Goal: Task Accomplishment & Management: Use online tool/utility

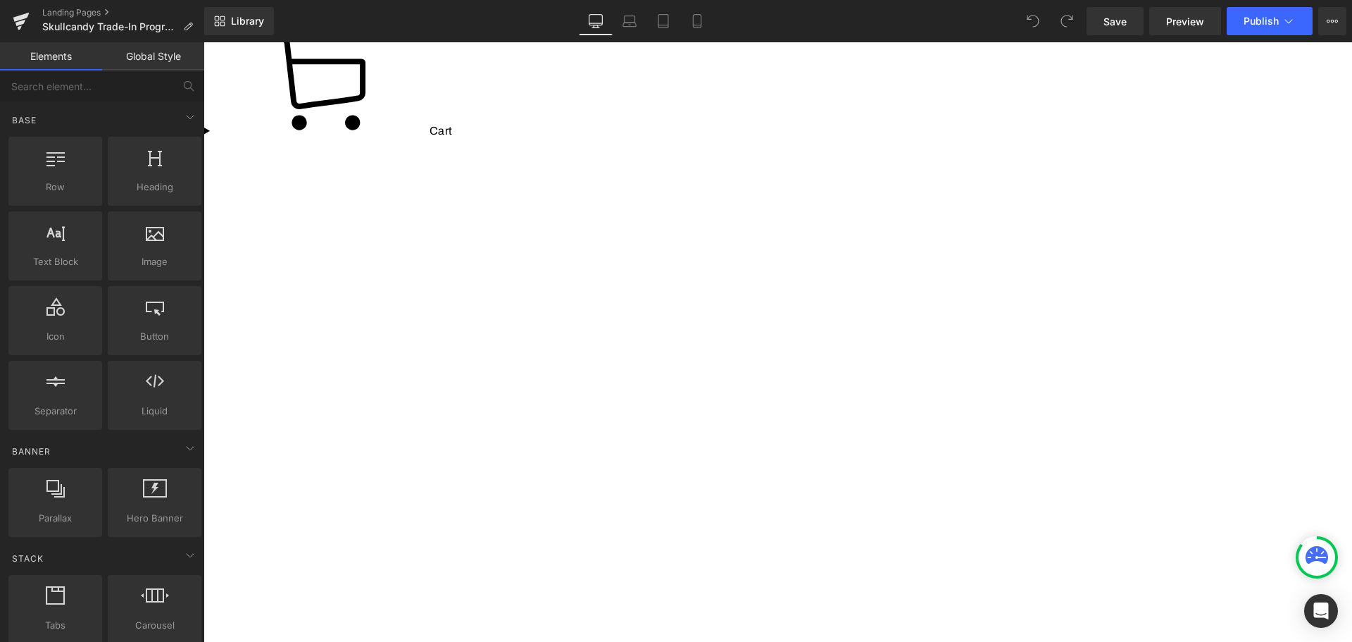
scroll to position [2180, 0]
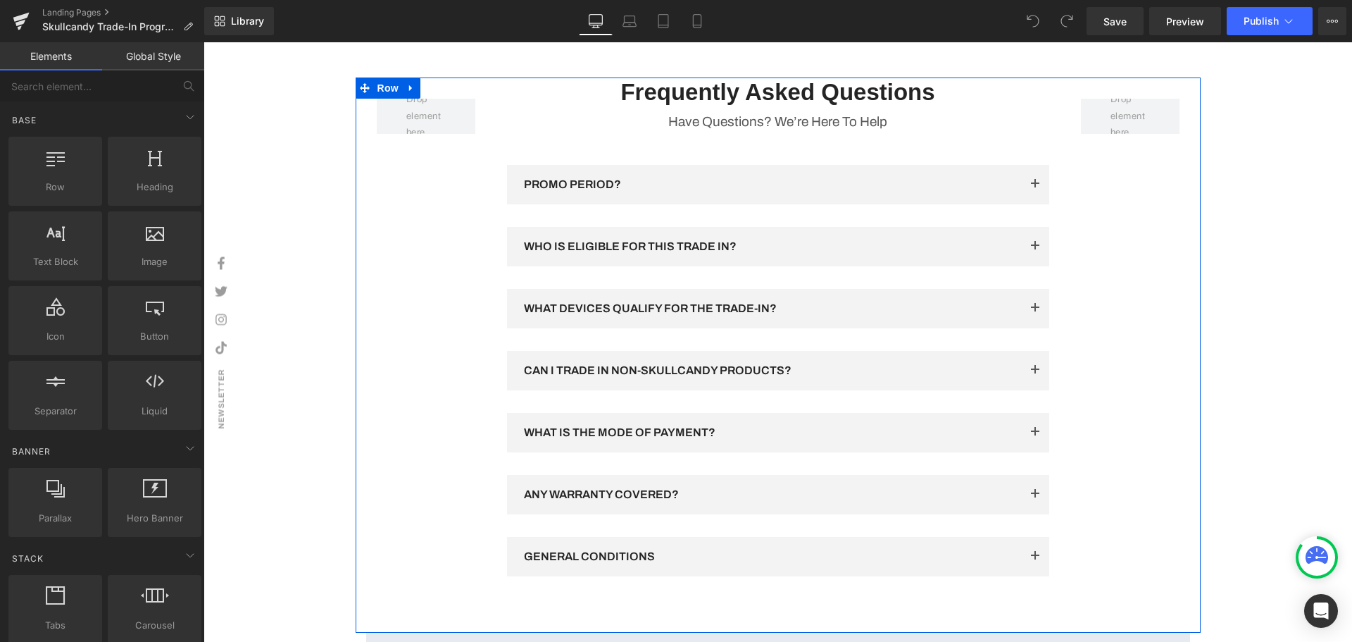
click at [666, 193] on p "PROMO PERIOD?" at bounding box center [772, 184] width 497 height 17
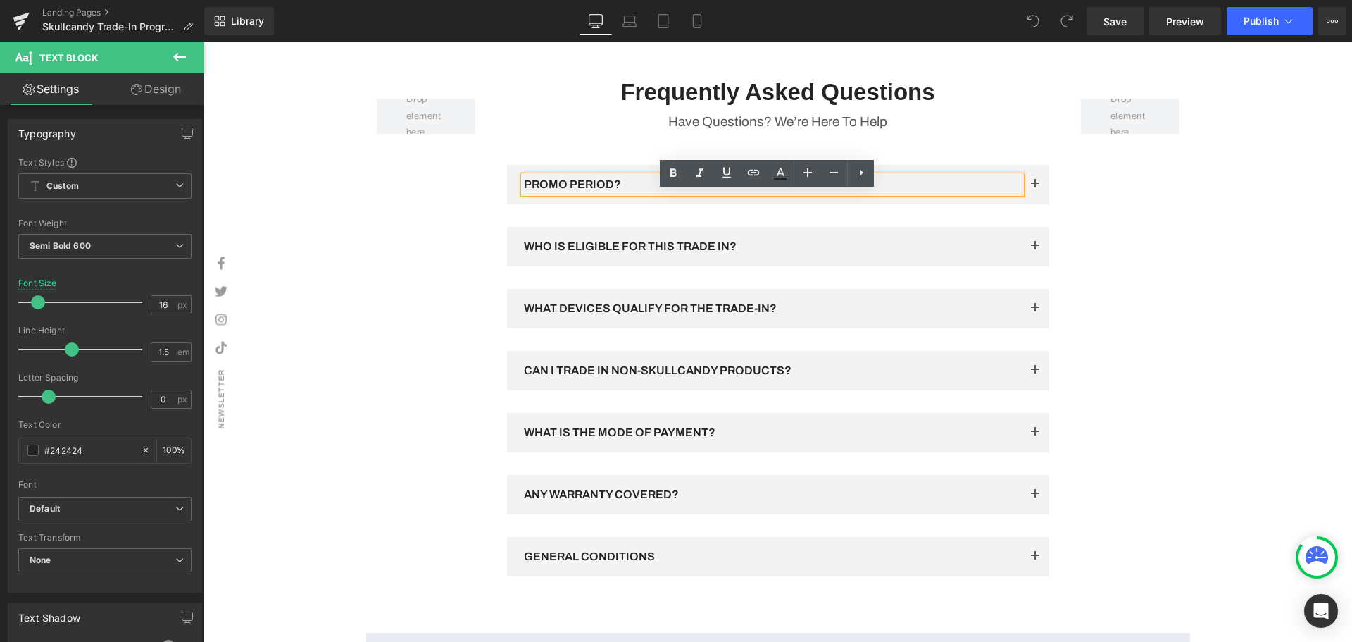
click at [1030, 203] on button "button" at bounding box center [1035, 184] width 28 height 39
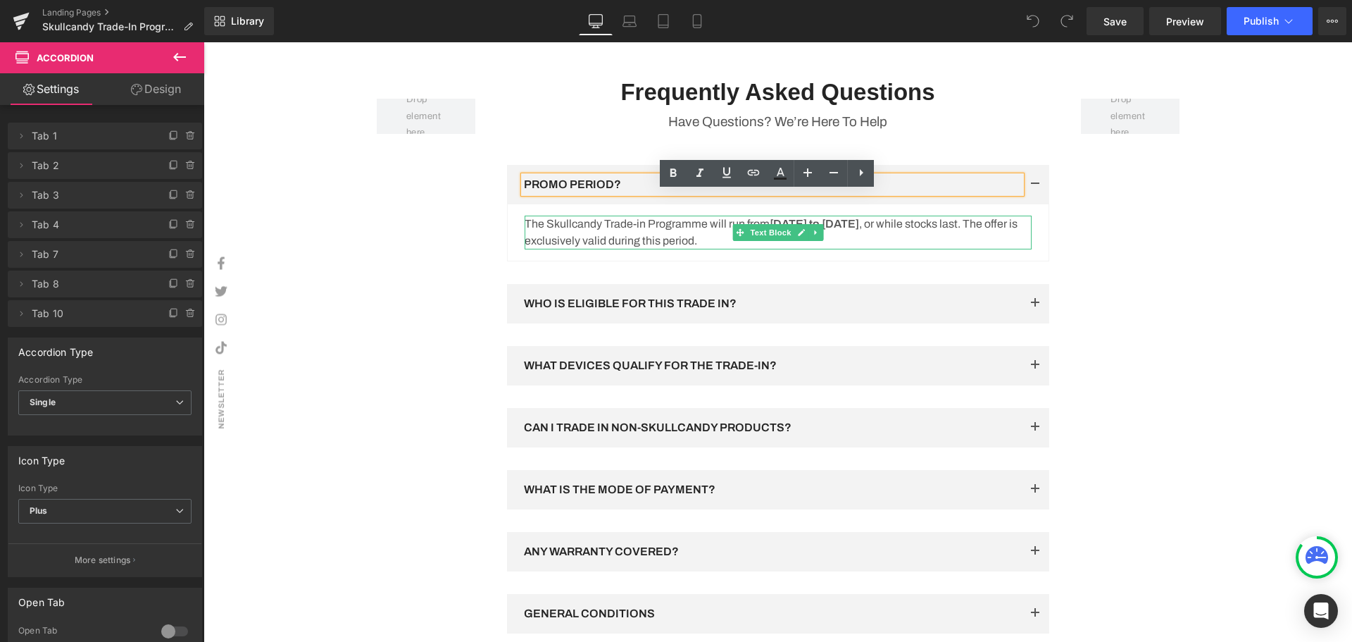
click at [859, 230] on strong "[DATE] to [DATE]" at bounding box center [814, 224] width 89 height 12
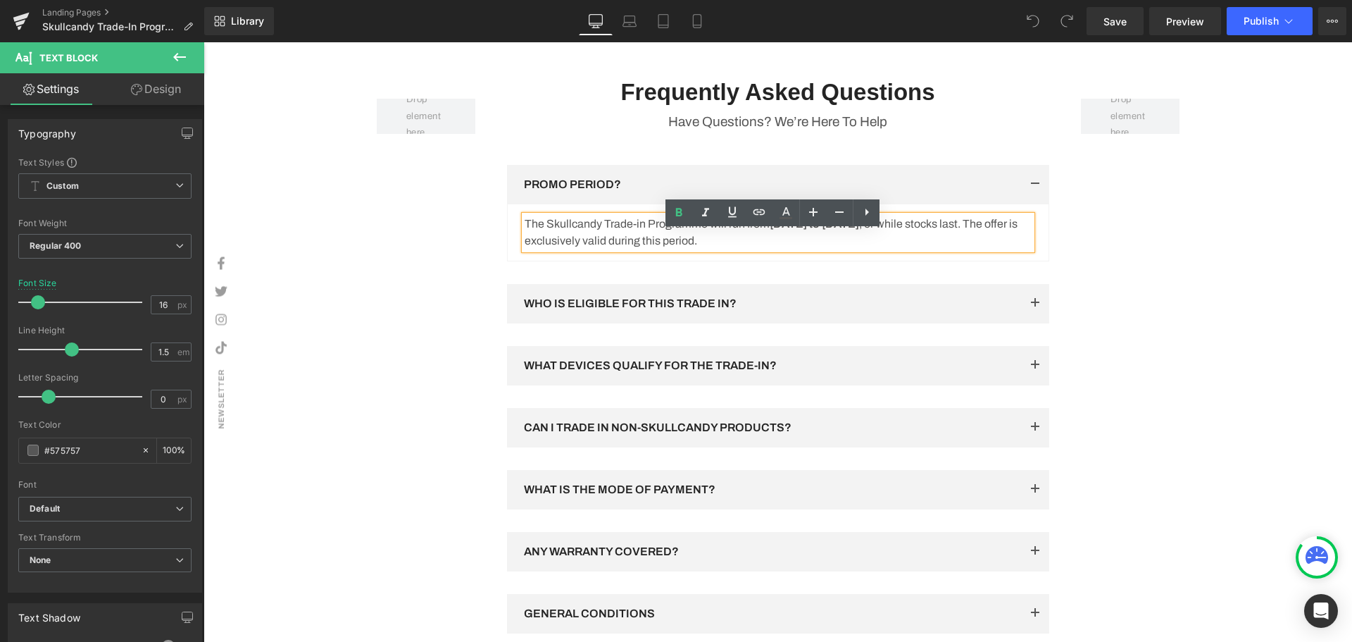
drag, startPoint x: 943, startPoint y: 239, endPoint x: 906, endPoint y: 239, distance: 37.3
click at [859, 230] on strong "[DATE] to [DATE]" at bounding box center [814, 224] width 89 height 12
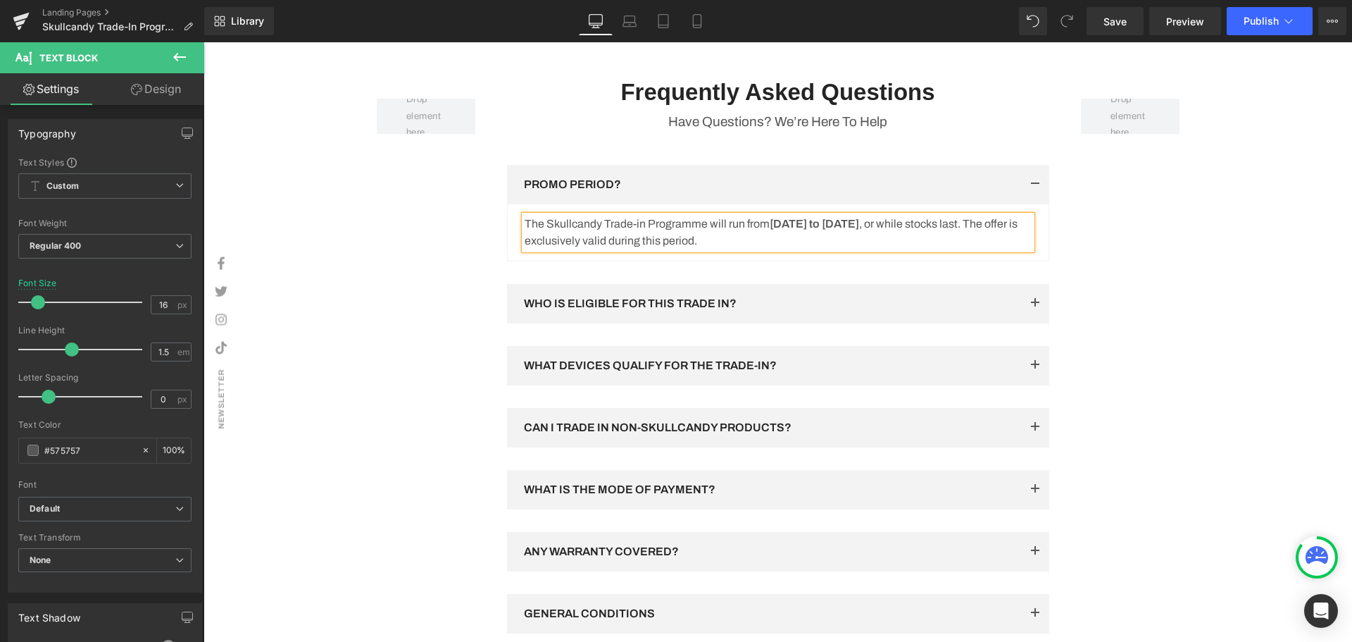
click at [1192, 297] on div "Row Frequently Asked Questions Heading Have Questions? We’re Here To Help Text …" at bounding box center [778, 383] width 845 height 612
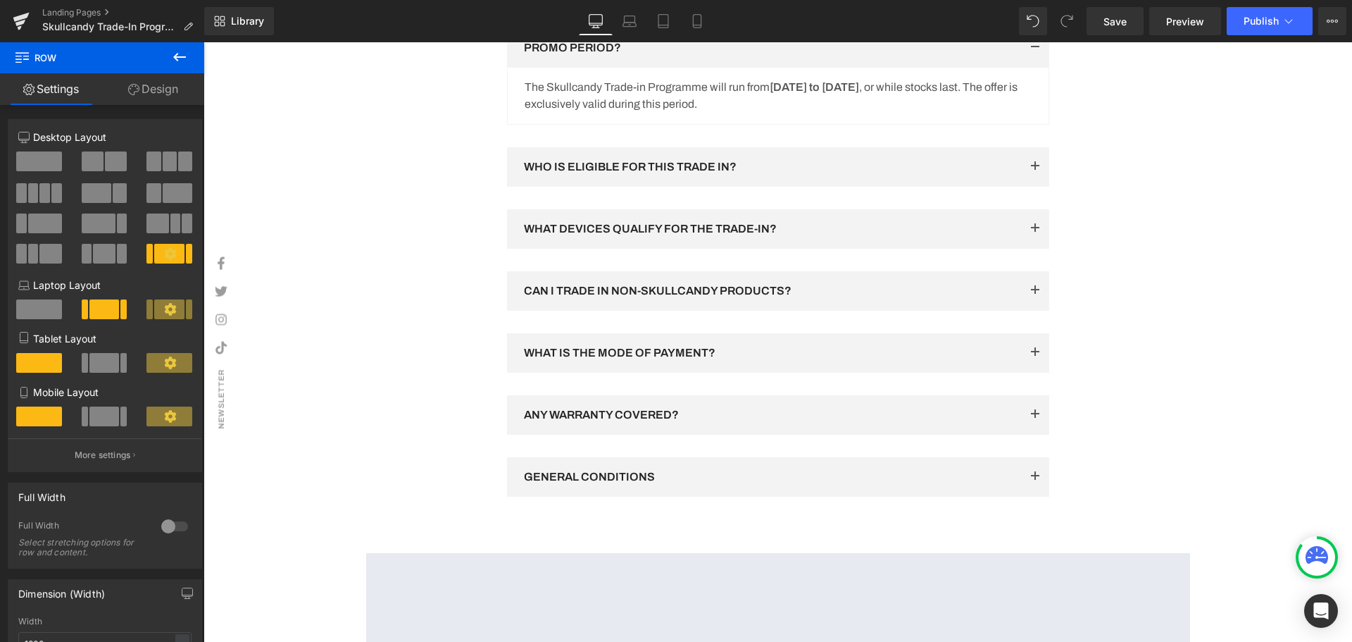
scroll to position [2251, 0]
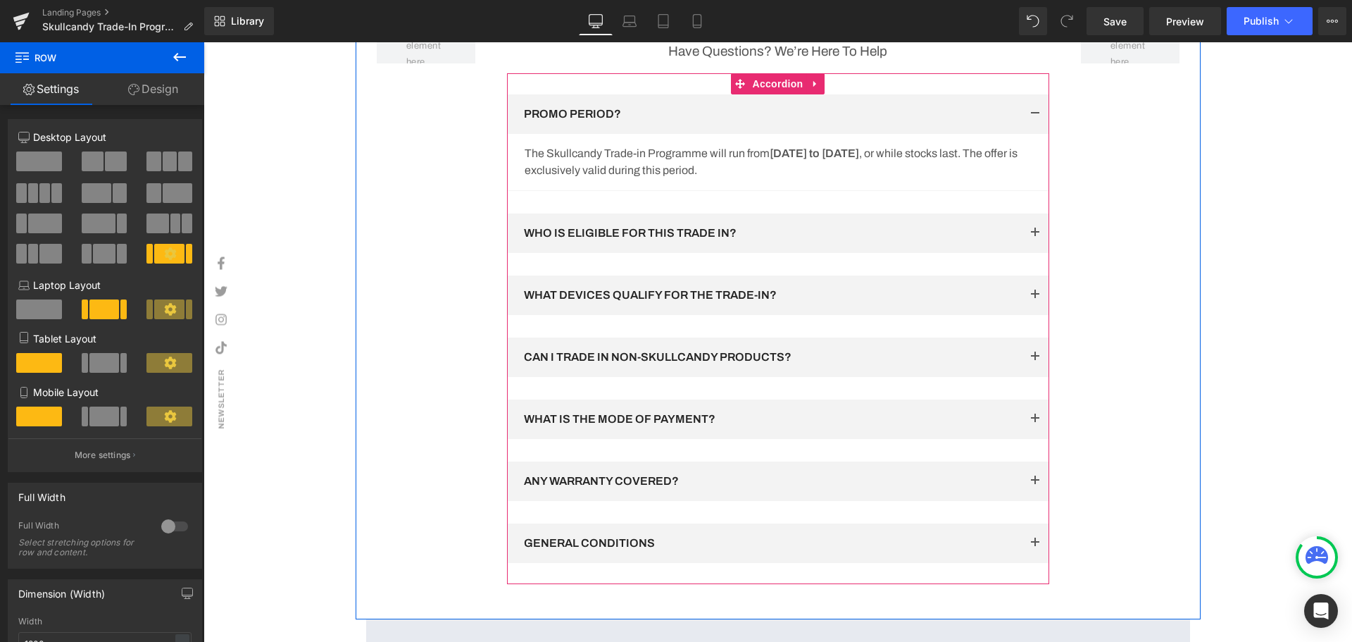
click at [1028, 253] on button "button" at bounding box center [1035, 232] width 28 height 39
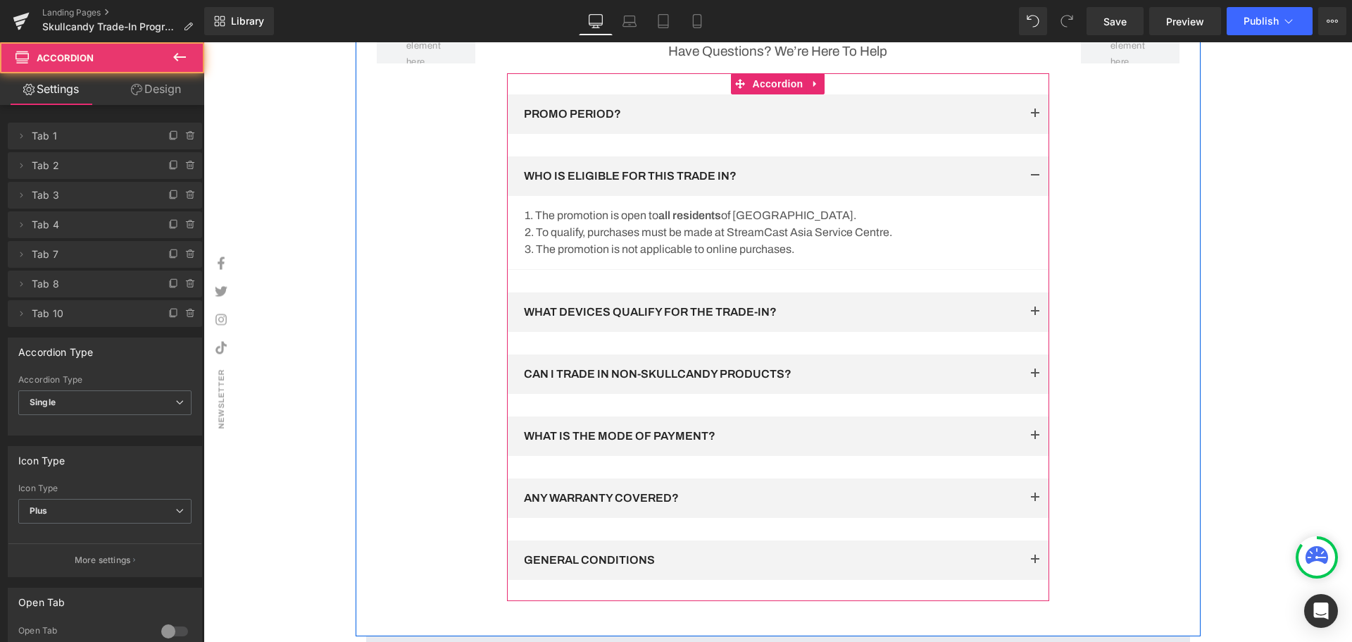
click at [1023, 326] on button "button" at bounding box center [1035, 311] width 28 height 39
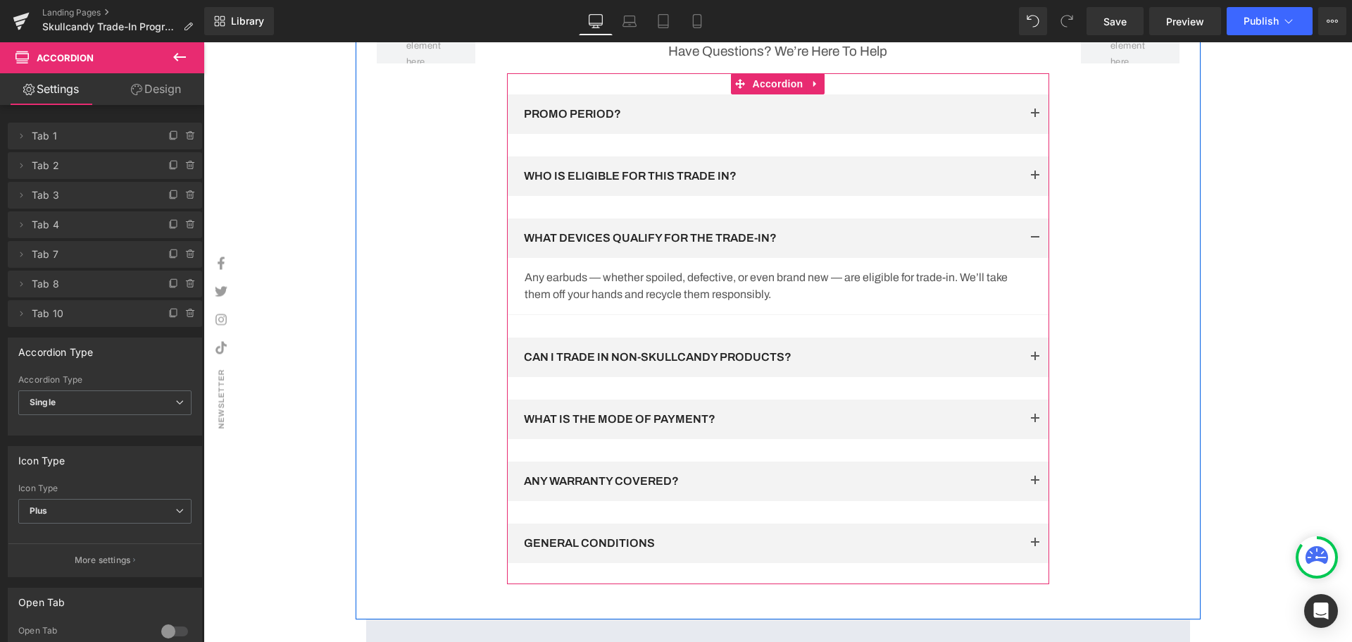
click at [1026, 374] on button "button" at bounding box center [1035, 356] width 28 height 39
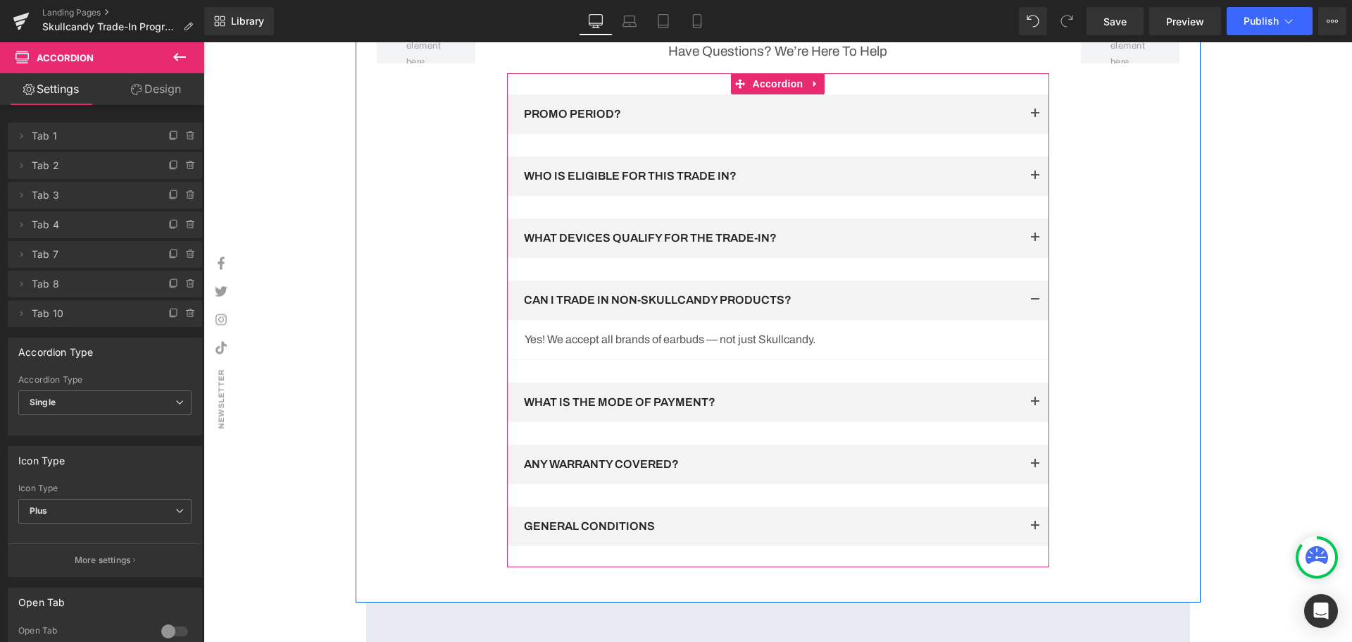
click at [1035, 406] on span "button" at bounding box center [1035, 406] width 0 height 0
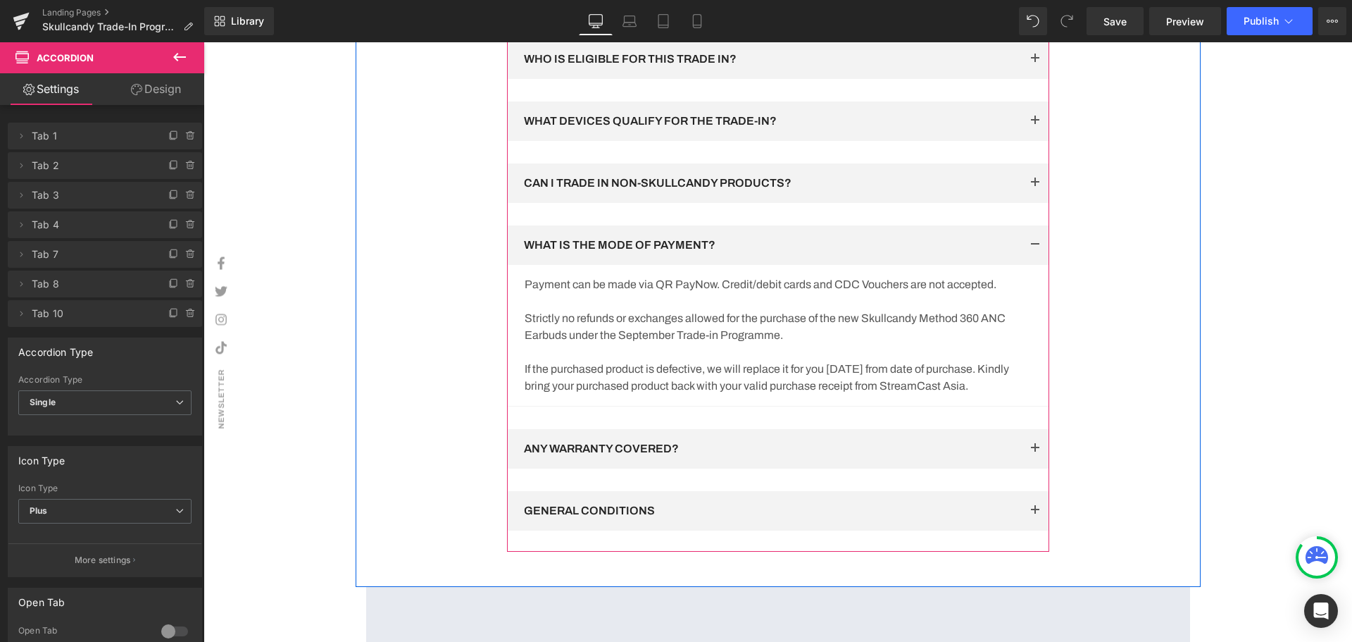
scroll to position [2392, 0]
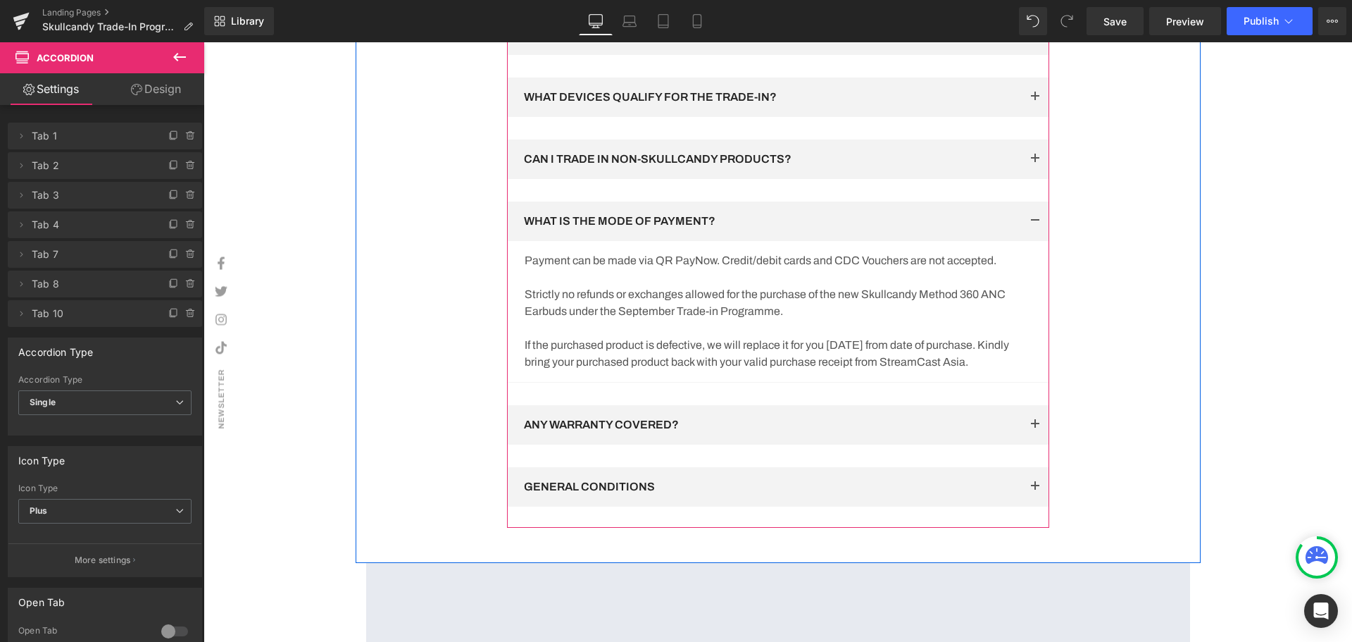
click at [1035, 428] on span "button" at bounding box center [1035, 428] width 0 height 0
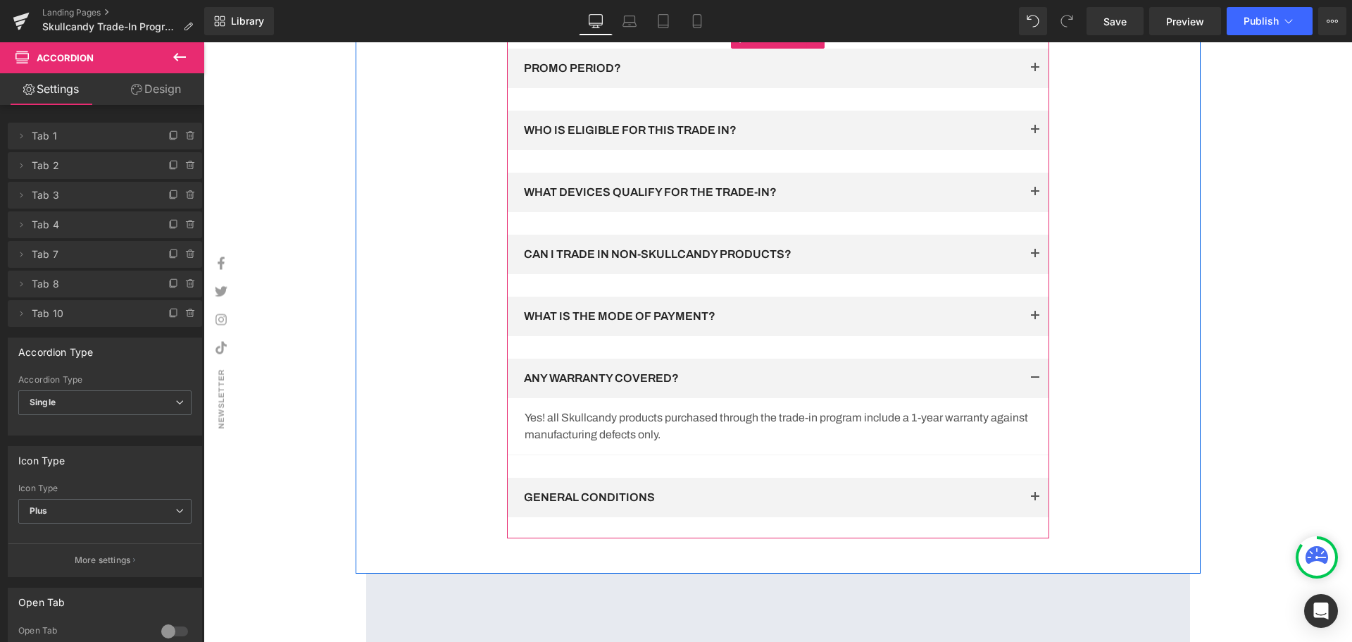
scroll to position [2321, 0]
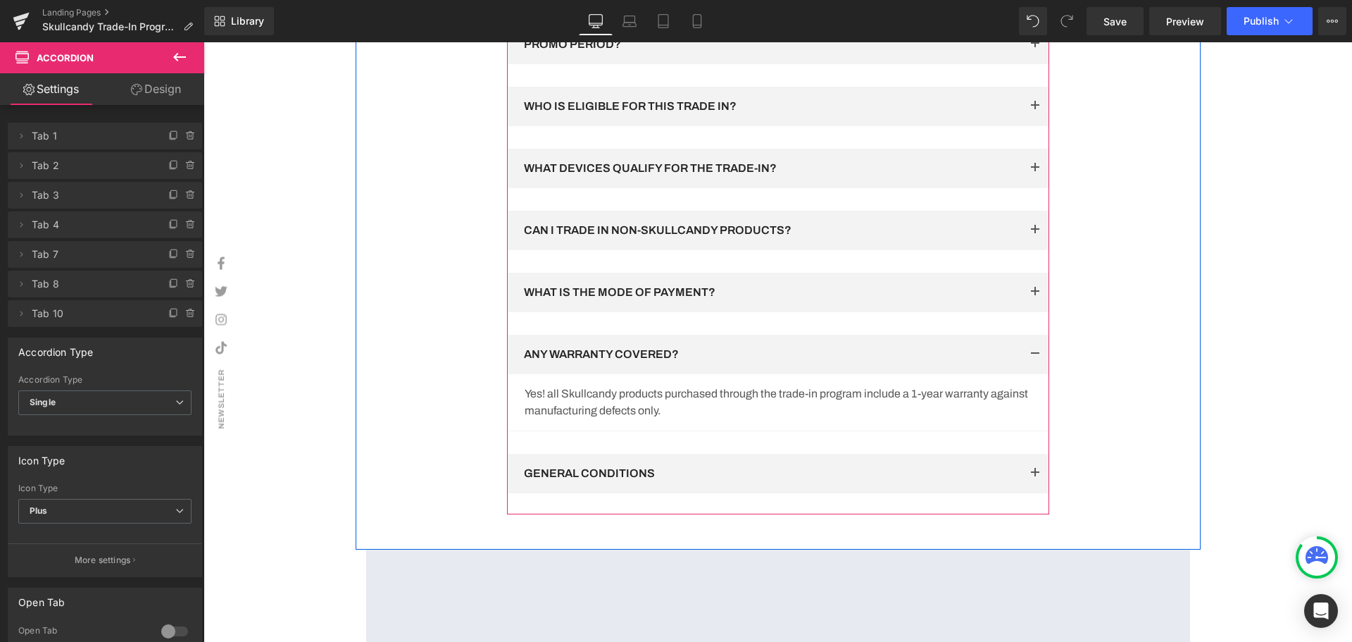
click at [1035, 477] on span "button" at bounding box center [1035, 477] width 0 height 0
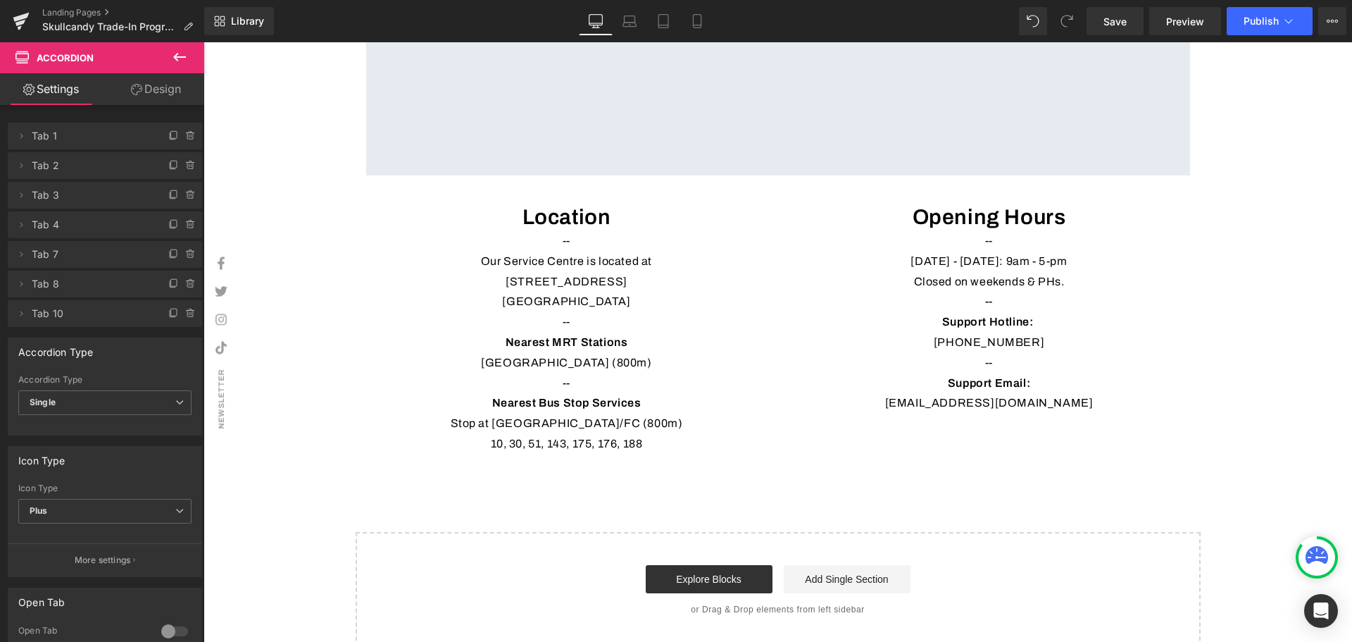
scroll to position [3250, 0]
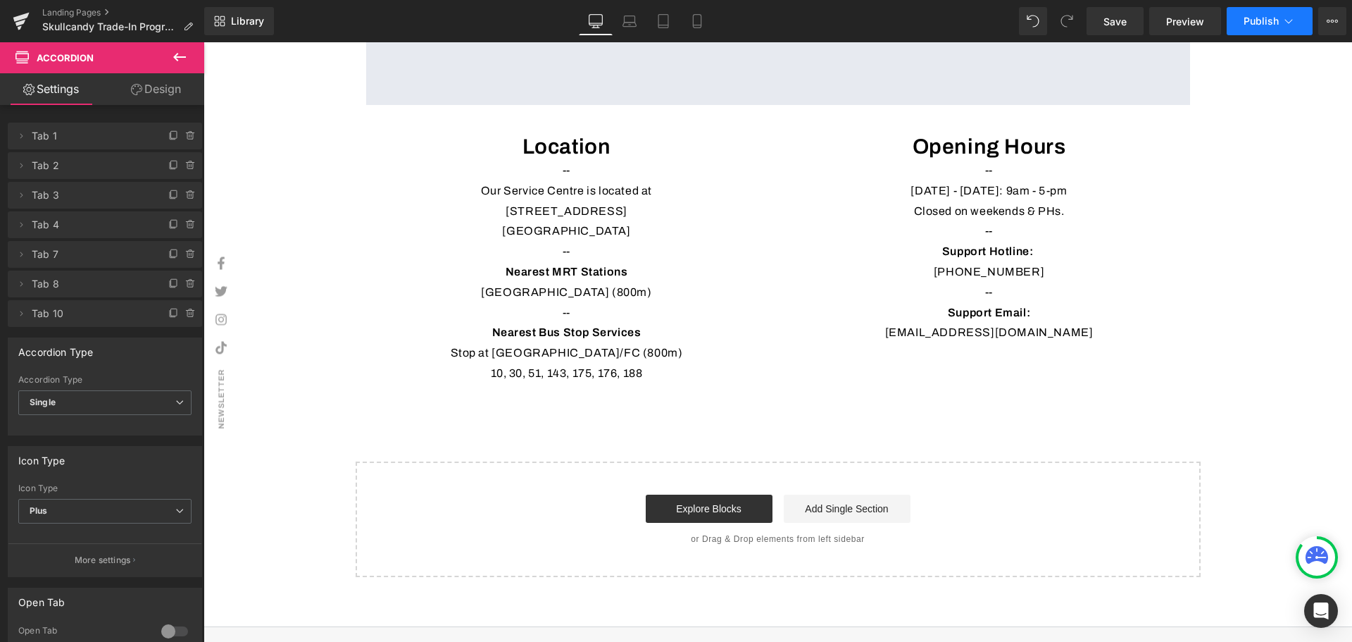
click at [1251, 21] on span "Publish" at bounding box center [1261, 20] width 35 height 11
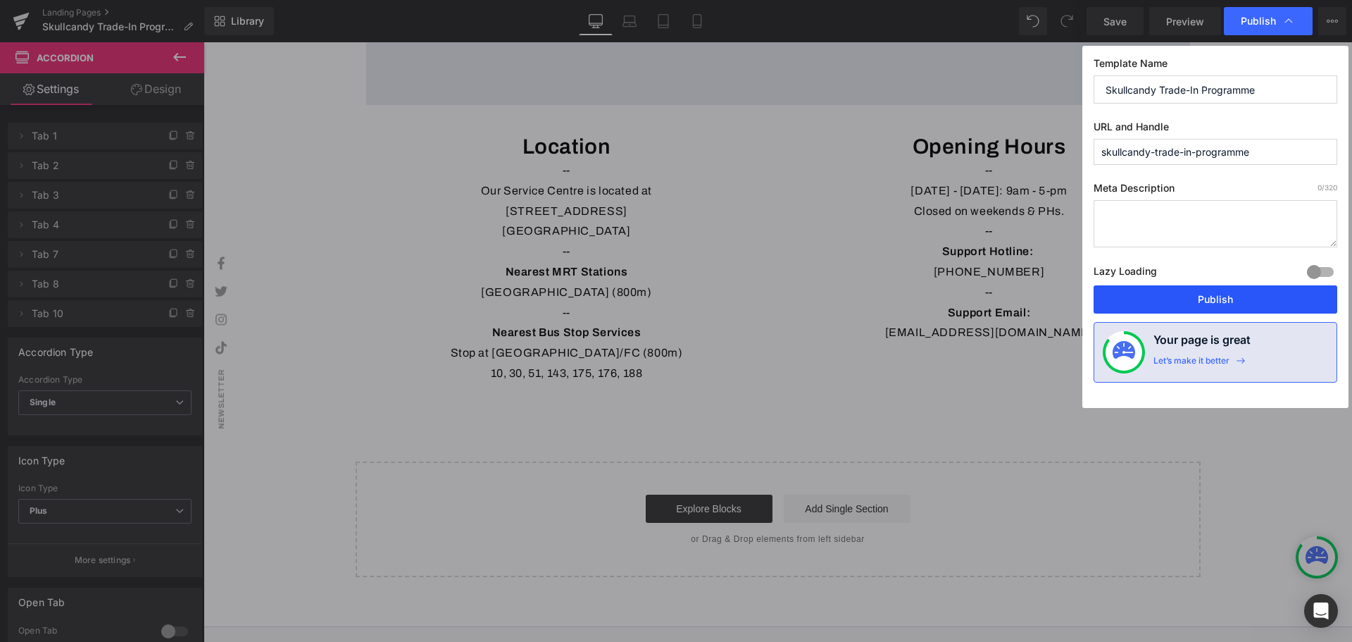
click at [1202, 298] on button "Publish" at bounding box center [1216, 299] width 244 height 28
